Goal: Information Seeking & Learning: Learn about a topic

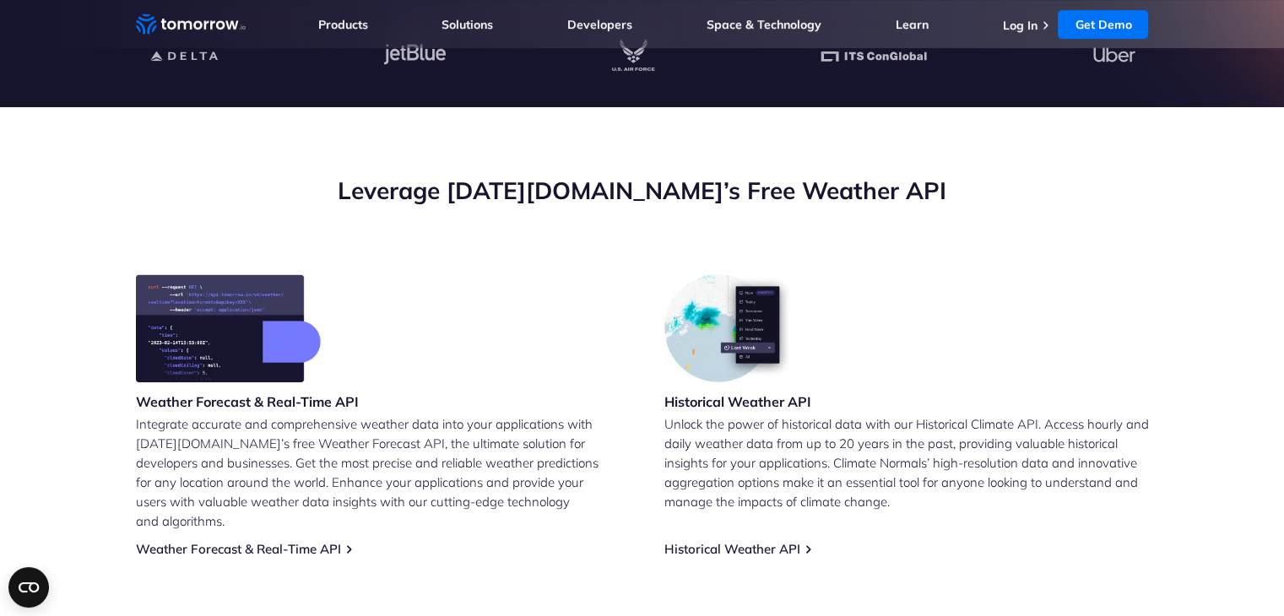
scroll to position [507, 0]
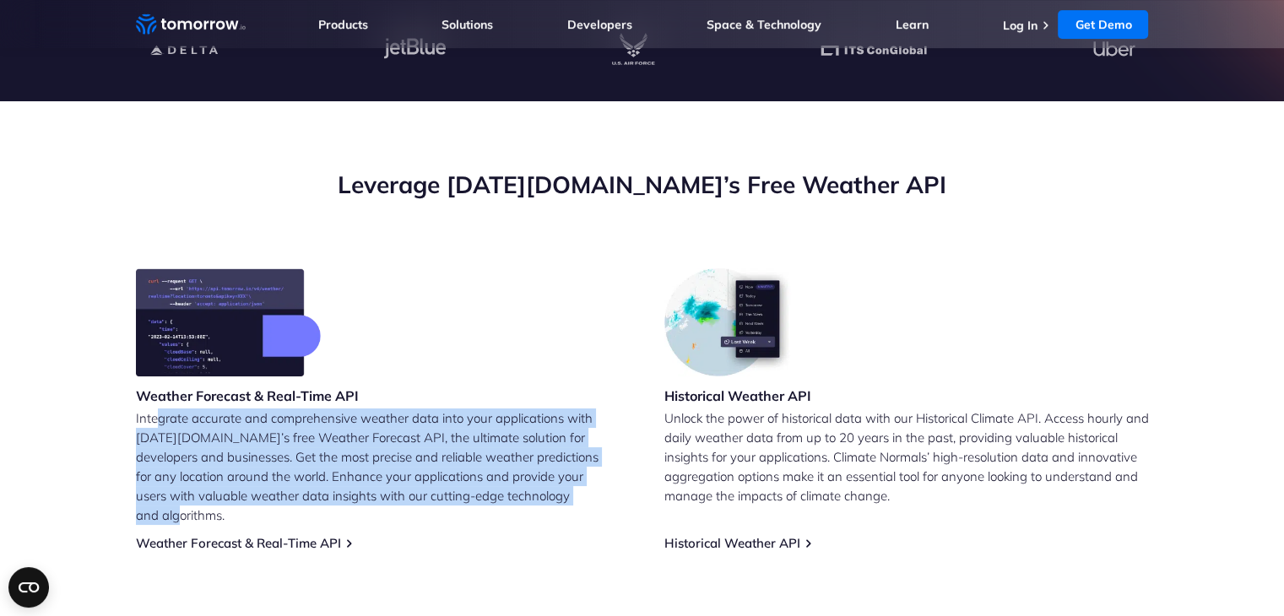
drag, startPoint x: 156, startPoint y: 426, endPoint x: 311, endPoint y: 492, distance: 167.9
click at [311, 492] on p "Integrate accurate and comprehensive weather data into your applications with […" at bounding box center [378, 467] width 485 height 117
click at [373, 548] on div "Weather Forecast & Real-Time API Integrate accurate and comprehensive weather d…" at bounding box center [642, 575] width 1013 height 614
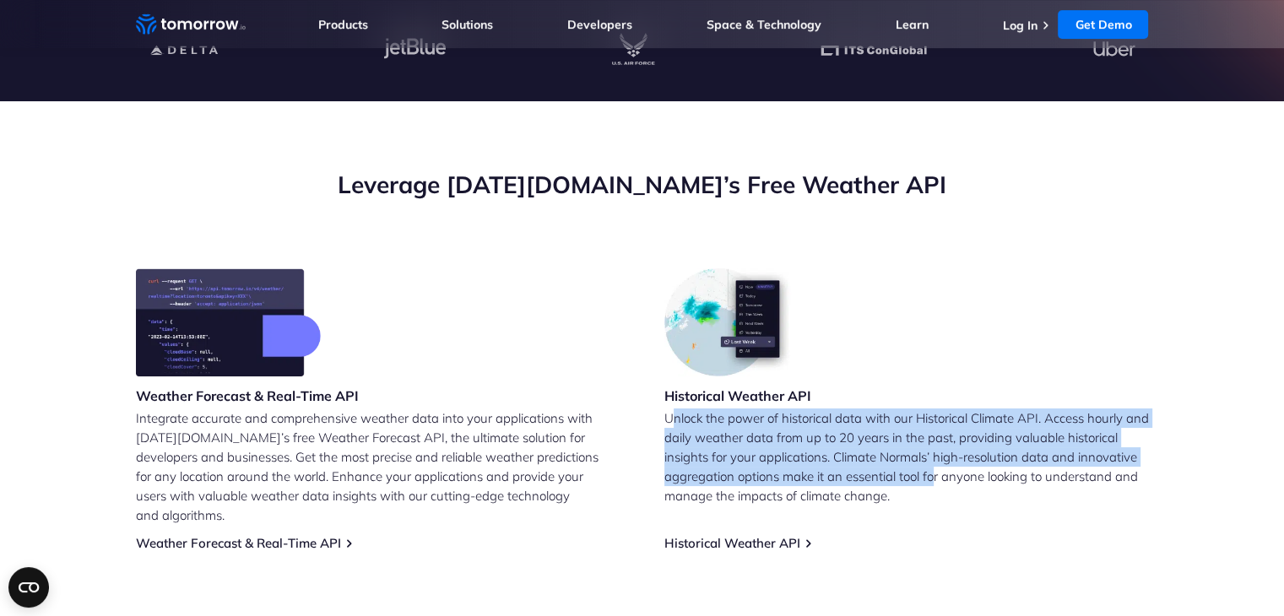
drag, startPoint x: 751, startPoint y: 465, endPoint x: 706, endPoint y: 493, distance: 52.7
click at [756, 485] on p "Unlock the power of historical data with our Historical Climate API. Access hou…" at bounding box center [906, 457] width 485 height 97
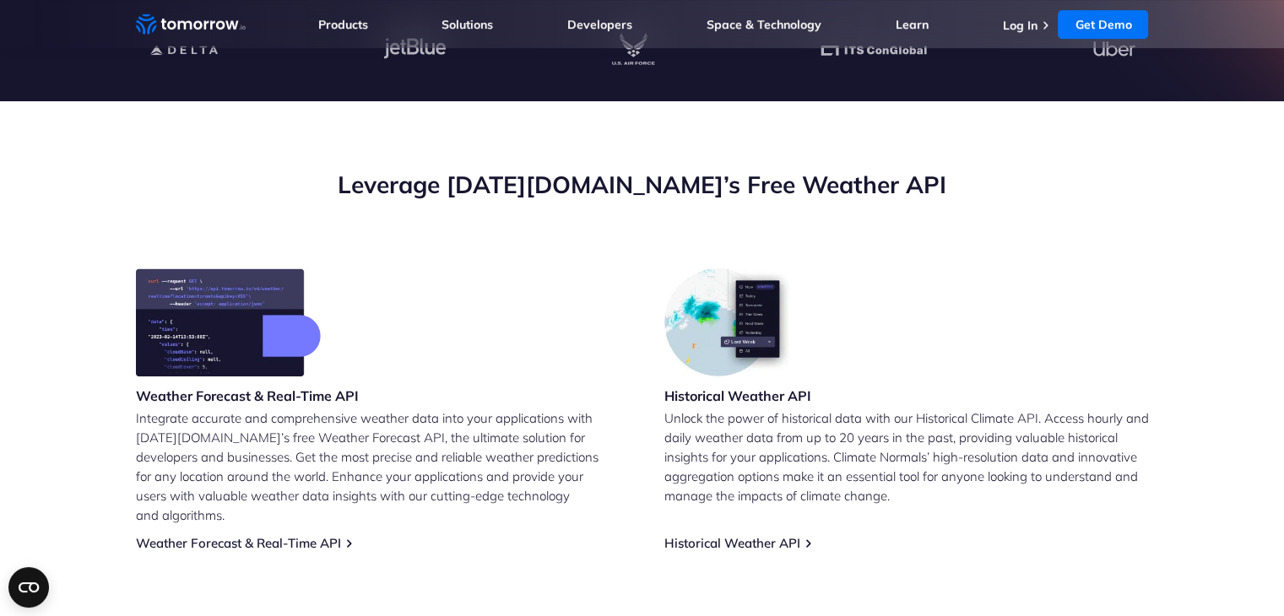
click at [480, 528] on div "Weather Forecast & Real-Time API Integrate accurate and comprehensive weather d…" at bounding box center [378, 409] width 485 height 283
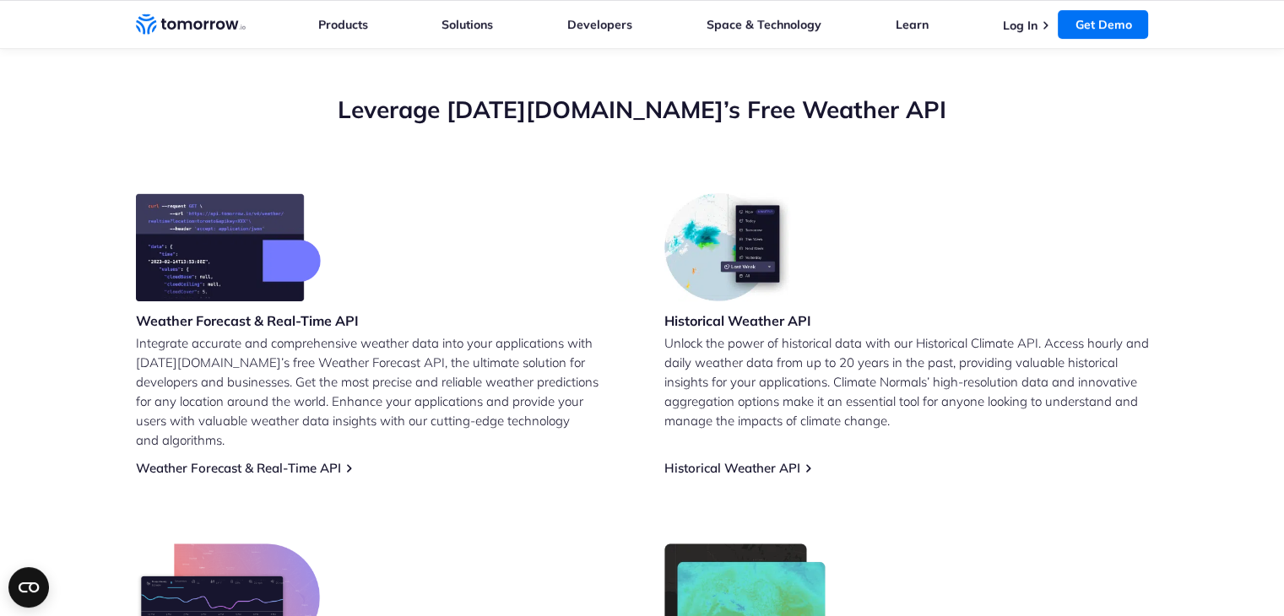
scroll to position [760, 0]
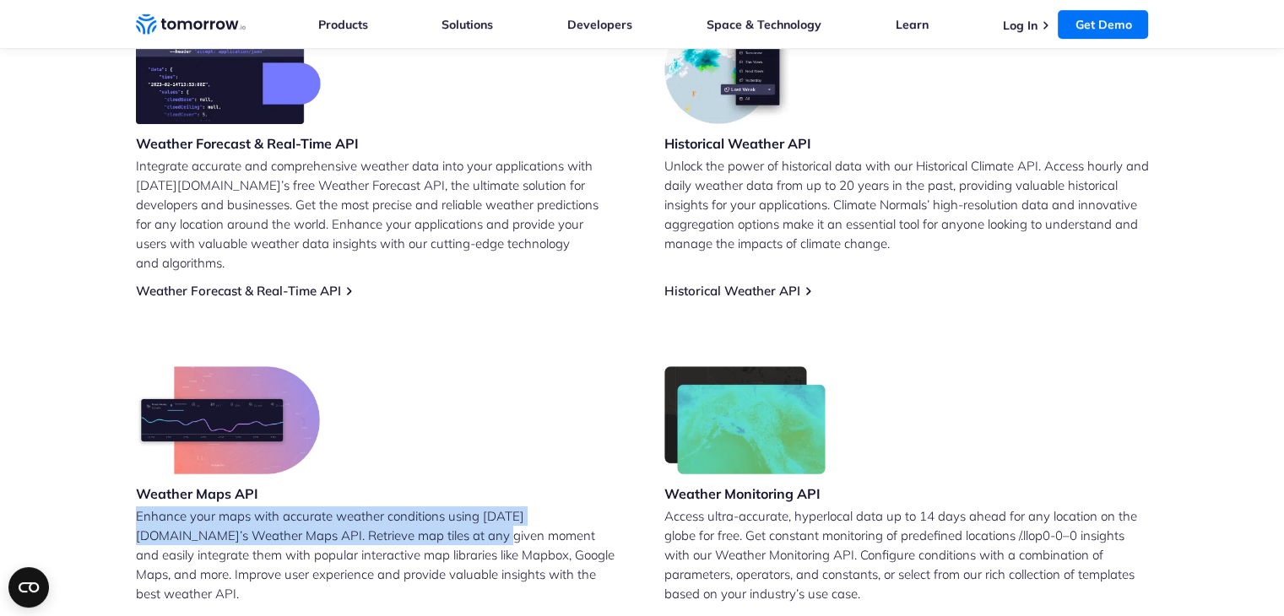
drag, startPoint x: 157, startPoint y: 494, endPoint x: 312, endPoint y: 521, distance: 156.8
click at [312, 521] on p "Enhance your maps with accurate weather conditions using Tomorrow.io’s Weather …" at bounding box center [378, 555] width 485 height 97
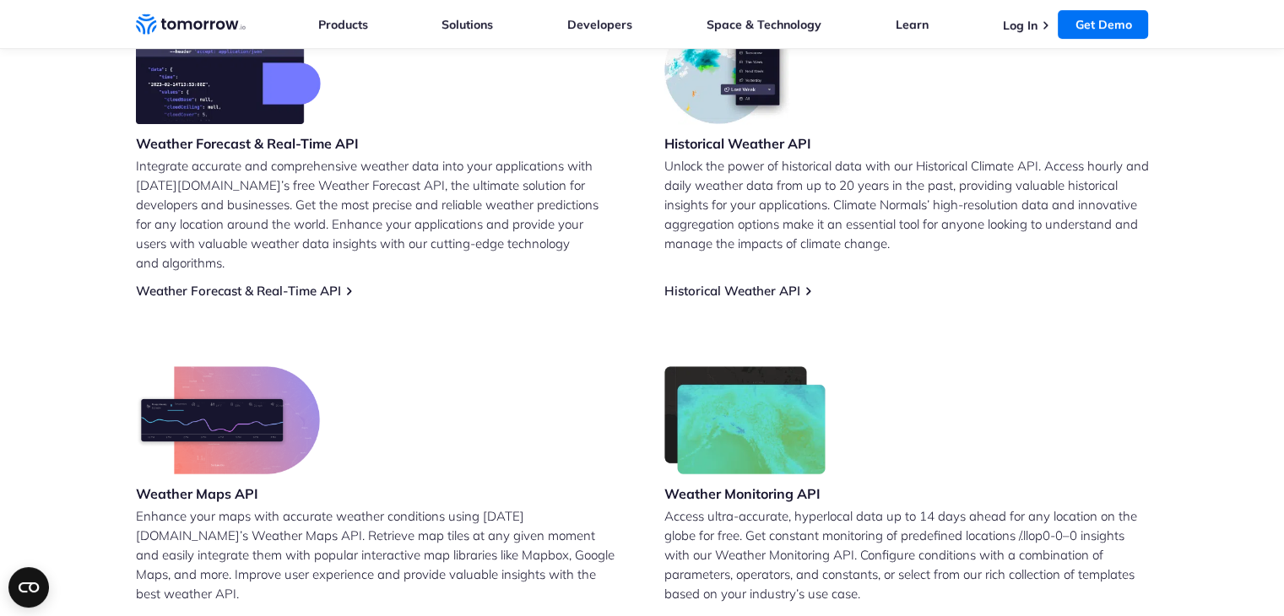
click at [391, 572] on div "Weather Maps API Enhance your maps with accurate weather conditions using Tomor…" at bounding box center [378, 497] width 485 height 263
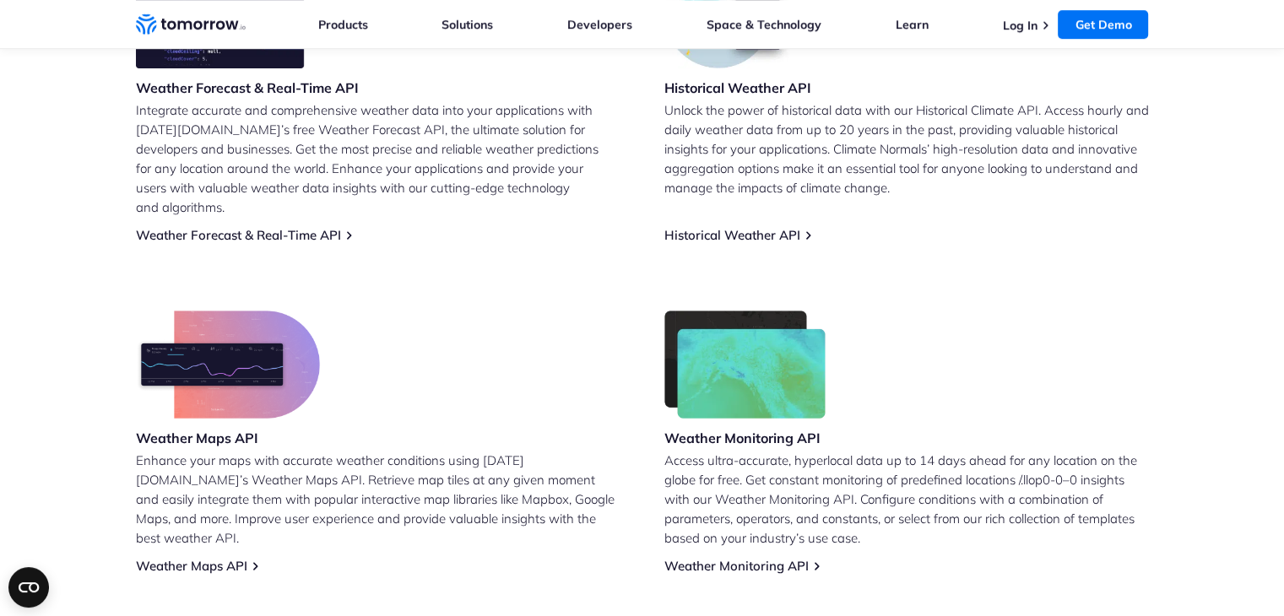
scroll to position [844, 0]
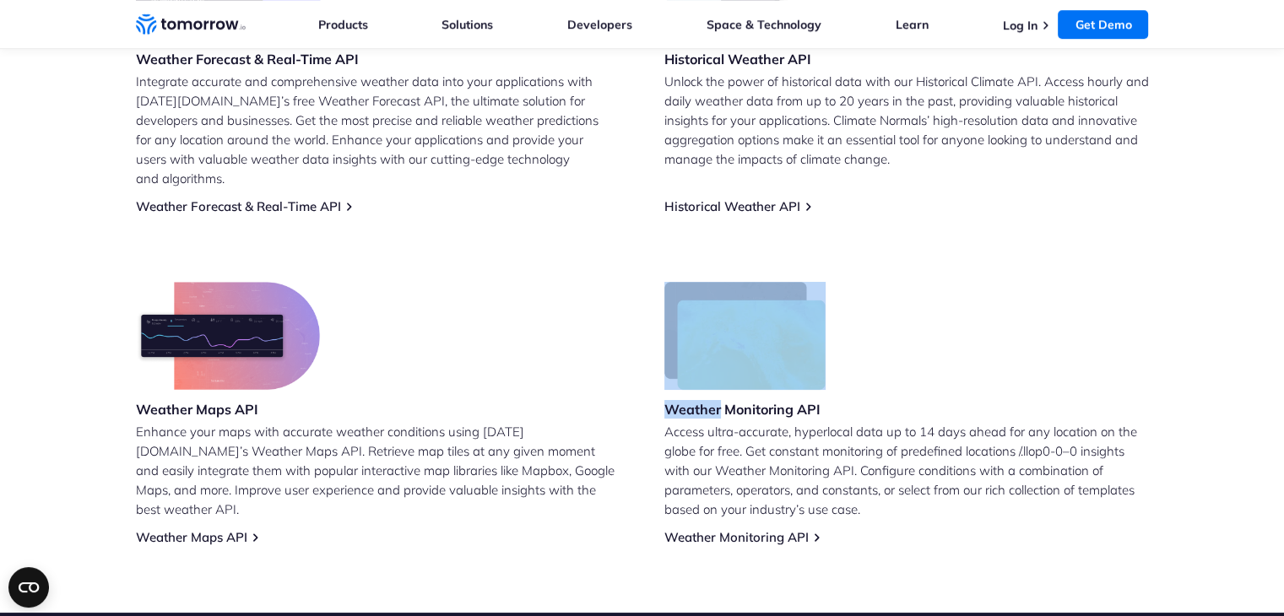
drag, startPoint x: 647, startPoint y: 360, endPoint x: 713, endPoint y: 384, distance: 70.0
click at [713, 384] on div "Weather Forecast & Real-Time API Integrate accurate and comprehensive weather d…" at bounding box center [642, 239] width 1013 height 614
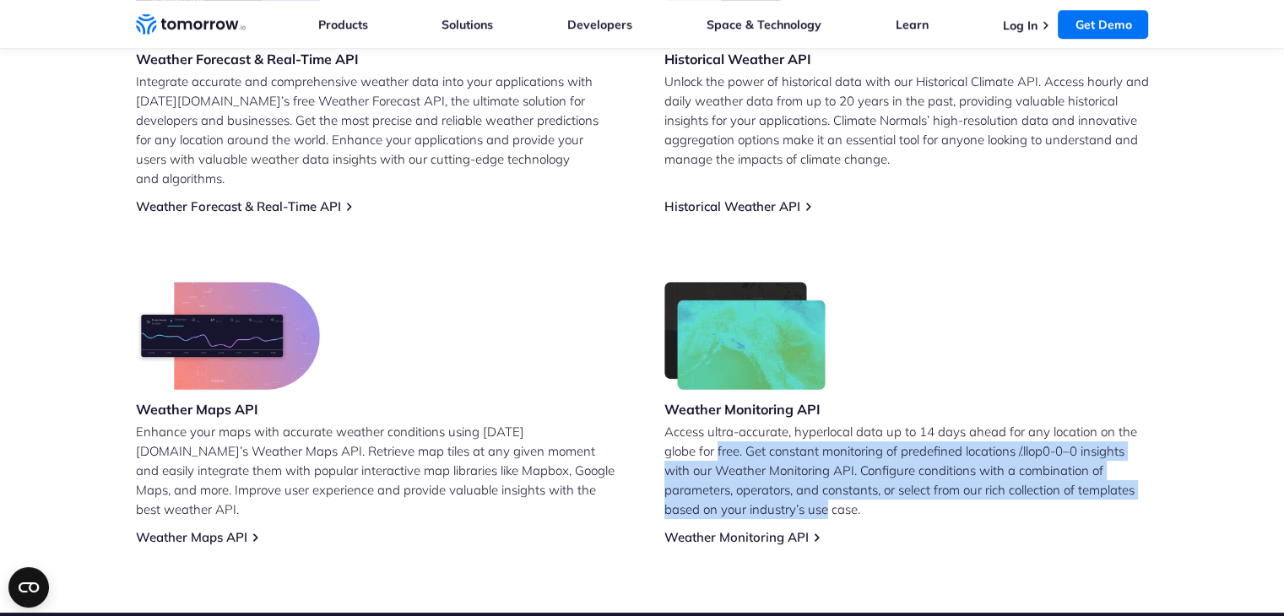
drag, startPoint x: 664, startPoint y: 426, endPoint x: 1091, endPoint y: 476, distance: 429.2
click at [1093, 474] on p "Access ultra-accurate, hyperlocal data up to 14 days ahead for any location on …" at bounding box center [906, 470] width 485 height 97
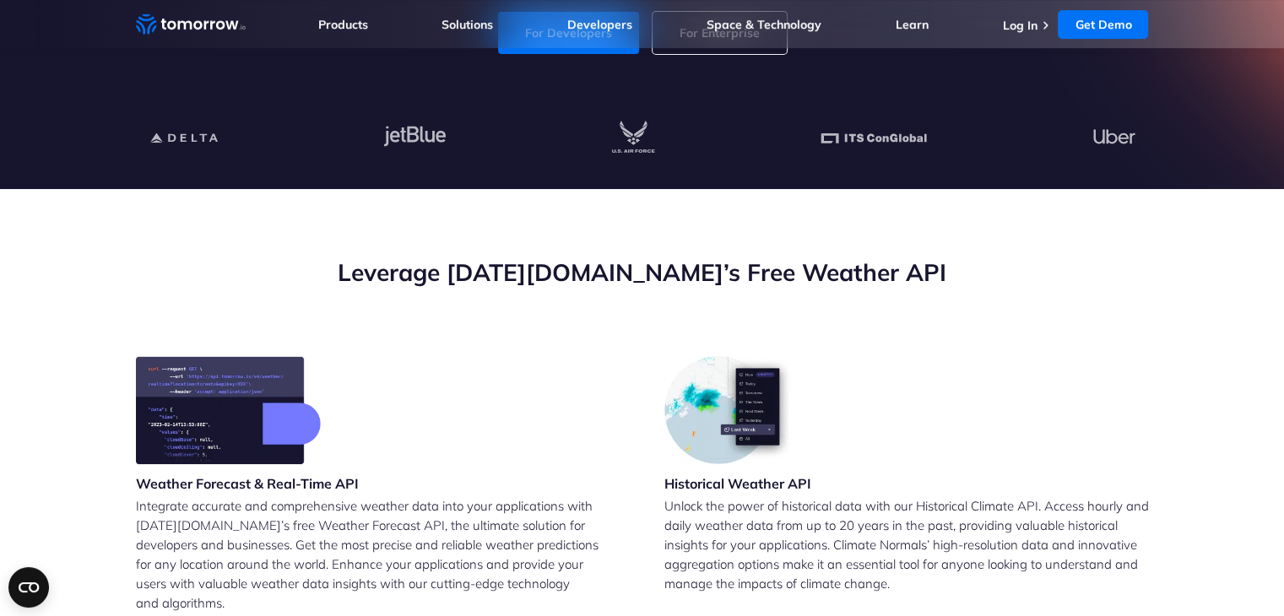
scroll to position [84, 0]
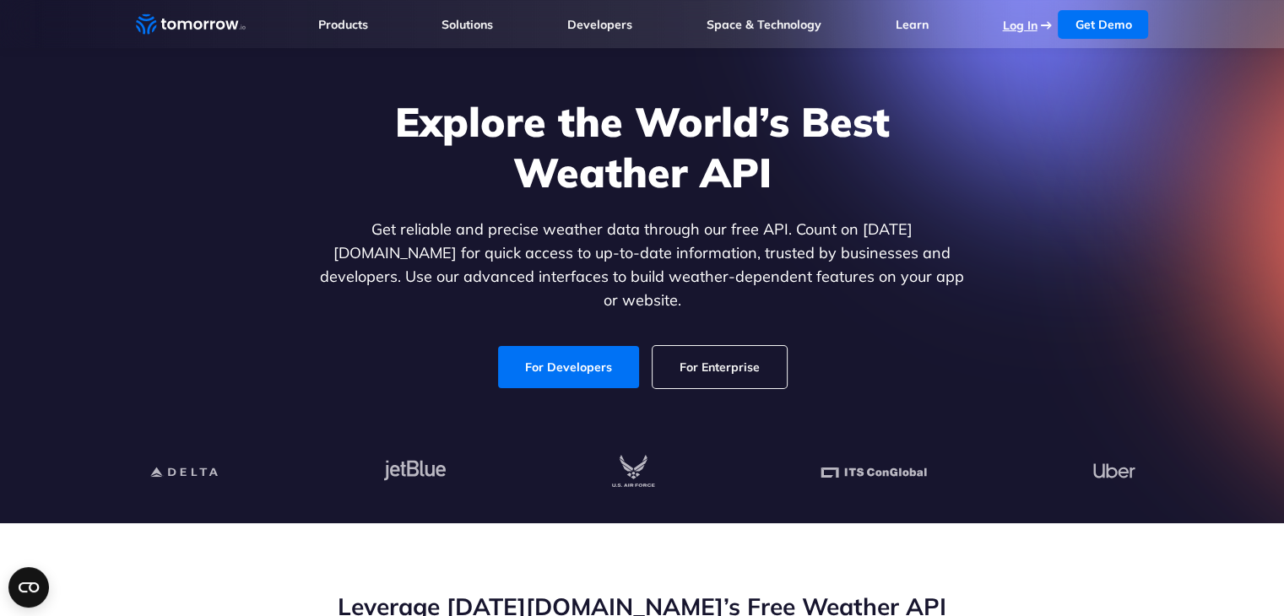
click at [1015, 26] on link "Log In" at bounding box center [1019, 25] width 35 height 15
